Goal: Task Accomplishment & Management: Manage account settings

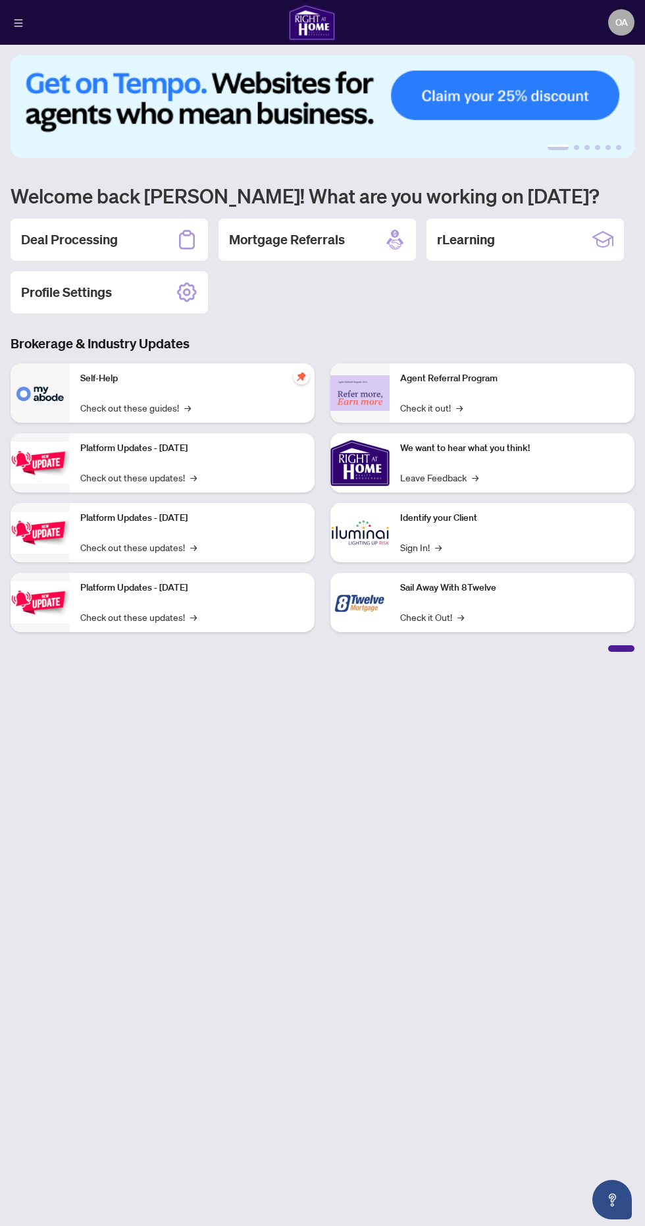
click at [135, 242] on div "Deal Processing" at bounding box center [110, 240] width 198 height 42
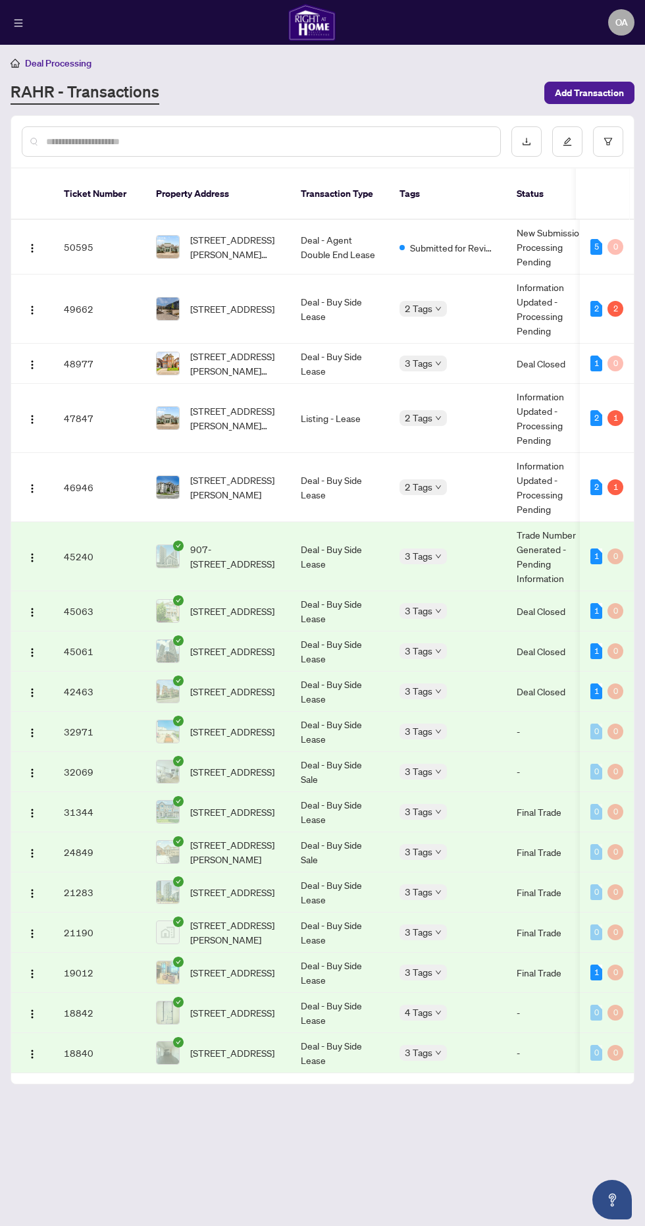
click at [32, 305] on img "button" at bounding box center [32, 310] width 11 height 11
click at [107, 312] on span "View Transaction" at bounding box center [95, 319] width 126 height 14
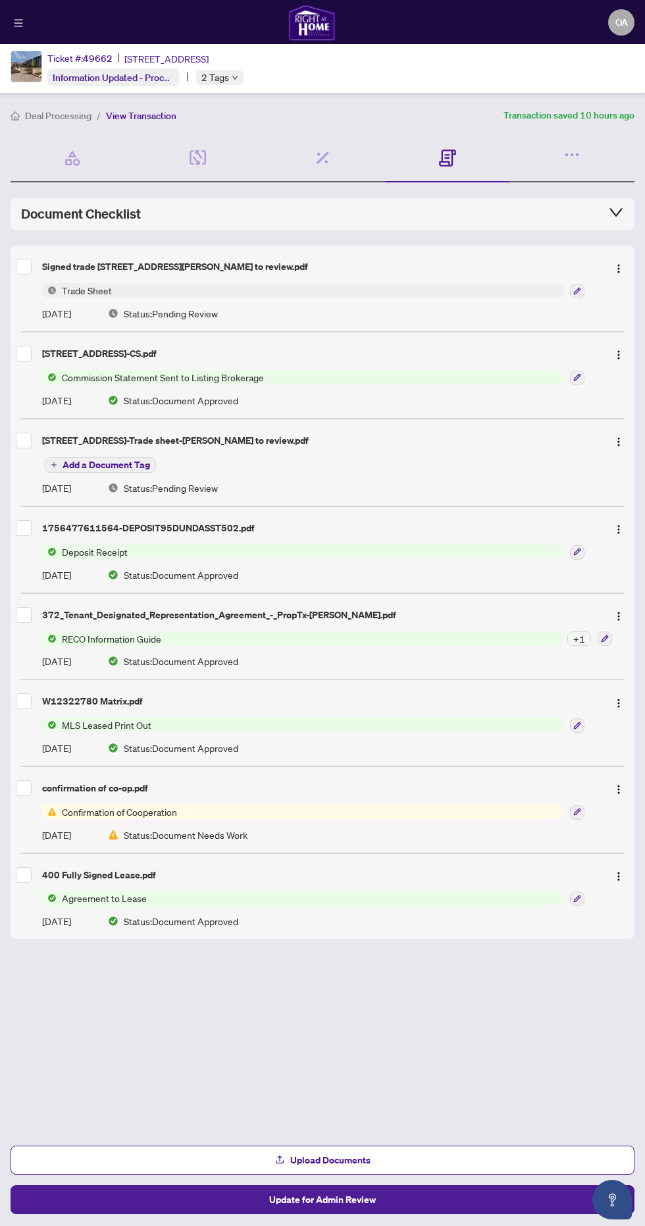
click at [616, 263] on img "button" at bounding box center [619, 268] width 11 height 11
click at [577, 284] on li "View Document" at bounding box center [556, 292] width 142 height 21
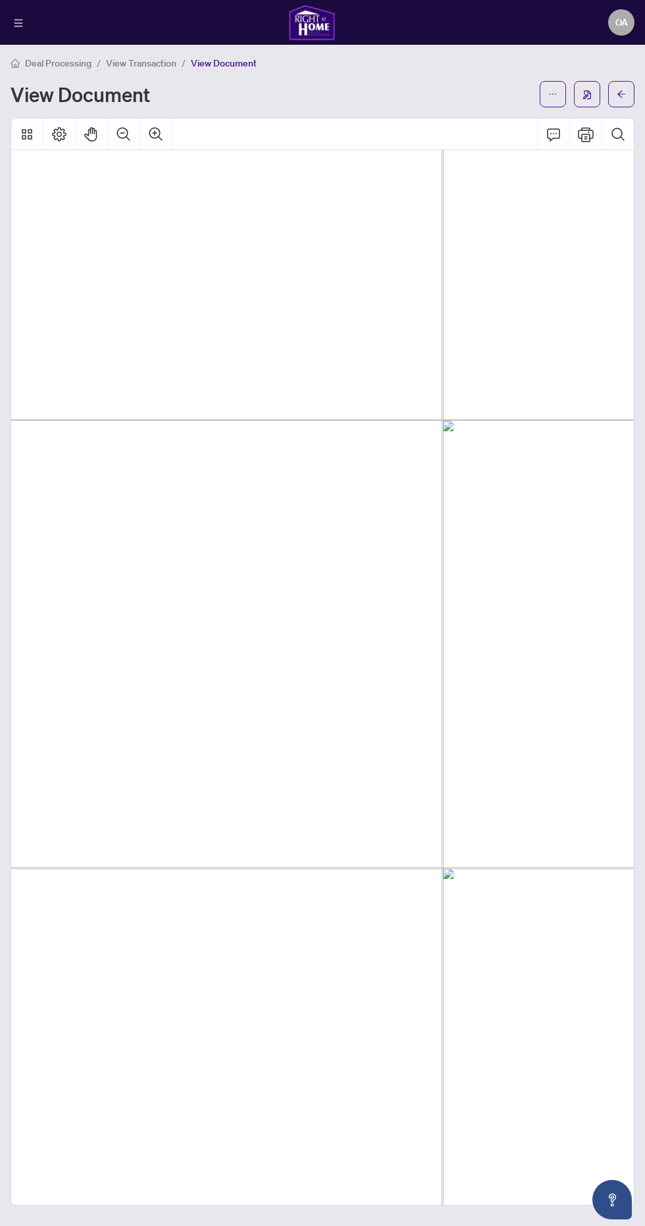
scroll to position [11, 0]
